Goal: Information Seeking & Learning: Learn about a topic

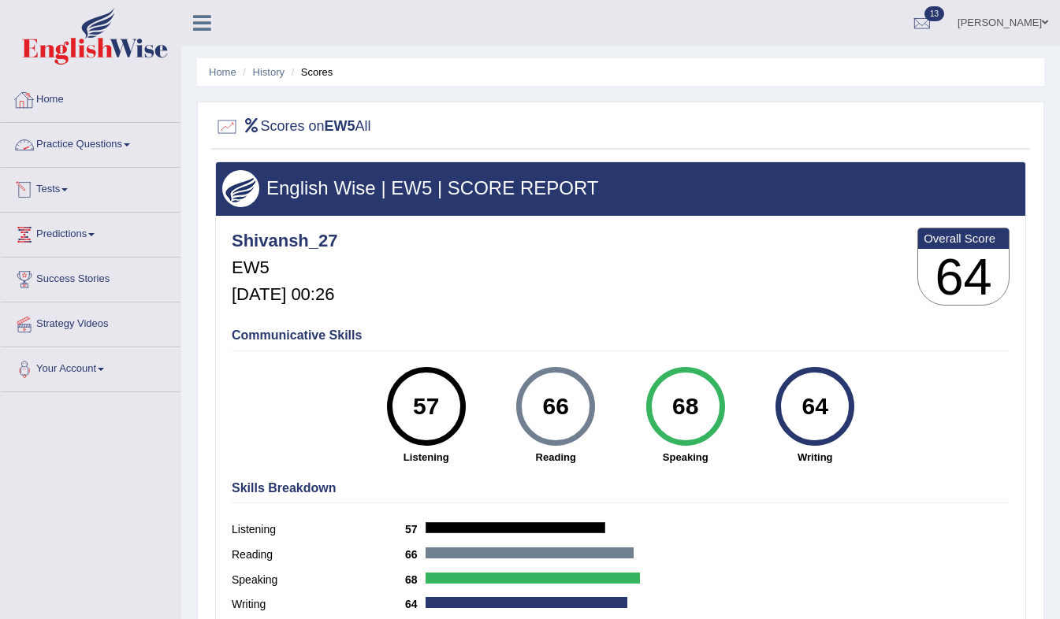
click at [68, 190] on span at bounding box center [64, 189] width 6 height 3
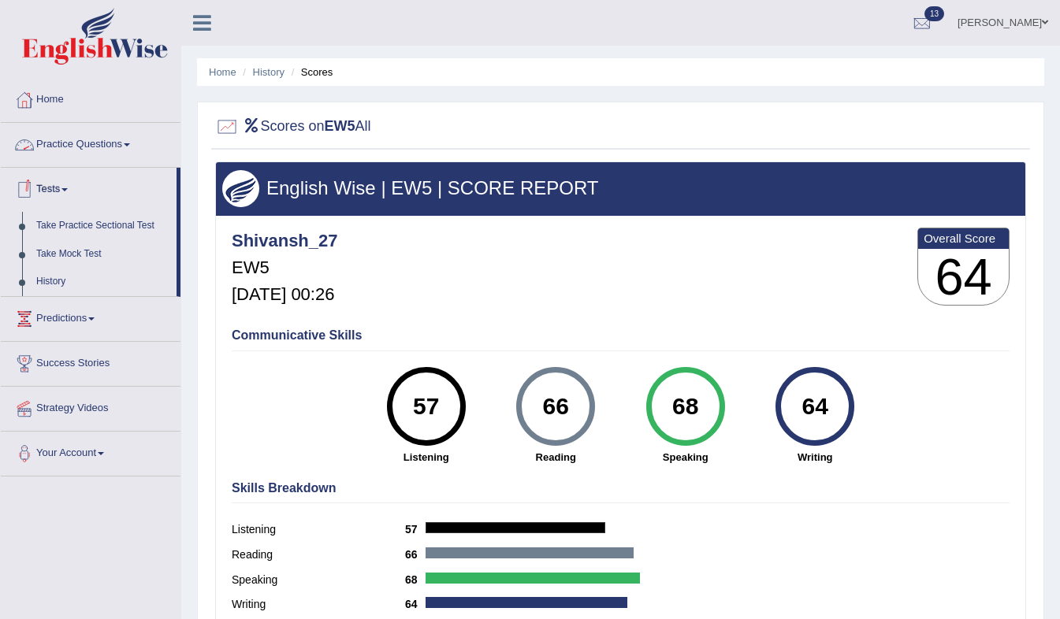
click at [126, 152] on link "Practice Questions" at bounding box center [91, 142] width 180 height 39
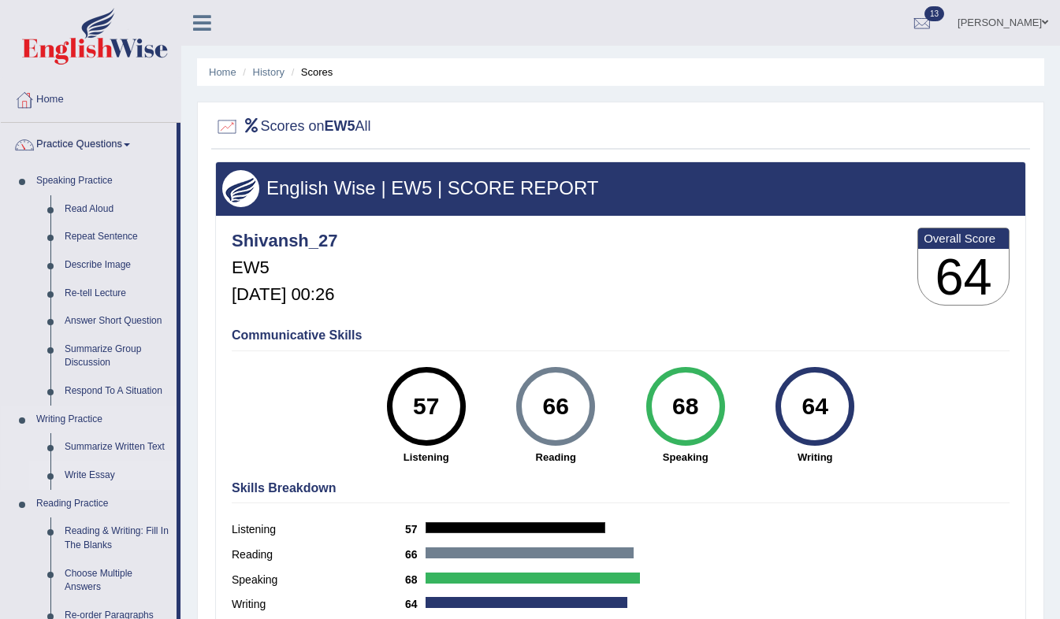
click at [101, 474] on link "Write Essay" at bounding box center [117, 476] width 119 height 28
